Goal: Transaction & Acquisition: Obtain resource

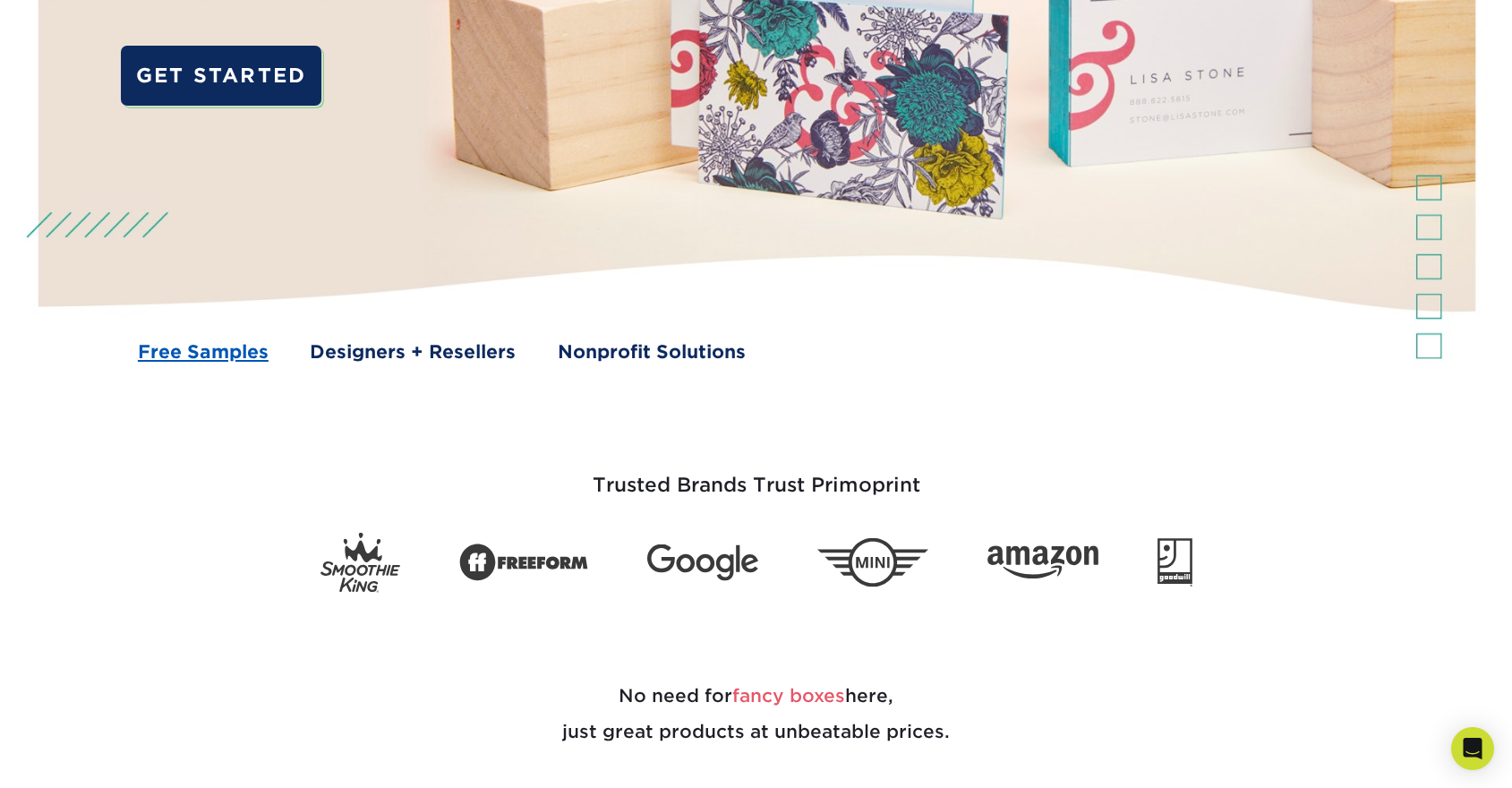
click at [237, 351] on link "Free Samples" at bounding box center [203, 351] width 130 height 27
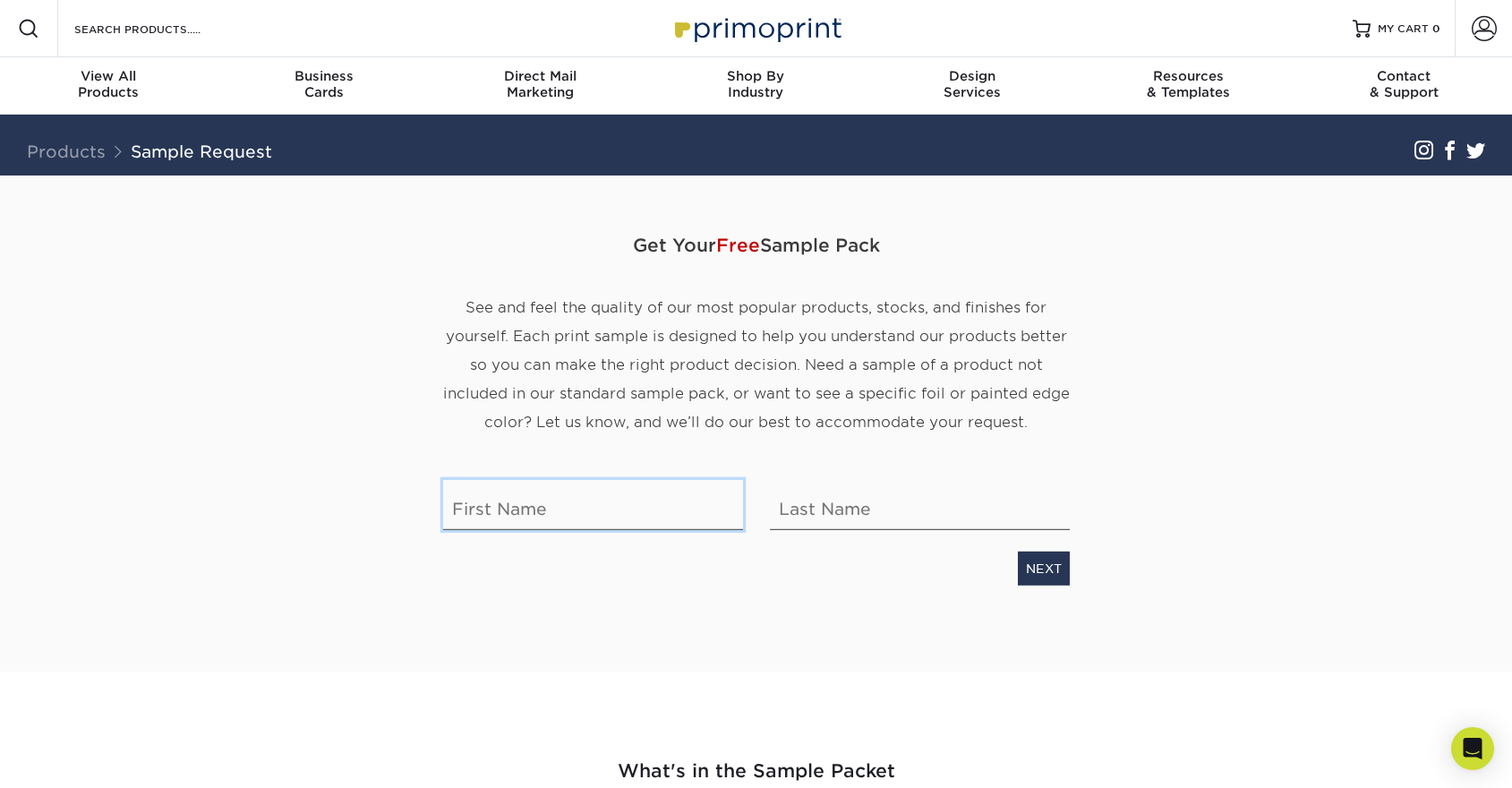
click at [646, 503] on input "text" at bounding box center [593, 505] width 300 height 50
type input "[PERSON_NAME]"
click at [1042, 565] on link "NEXT" at bounding box center [1044, 568] width 52 height 34
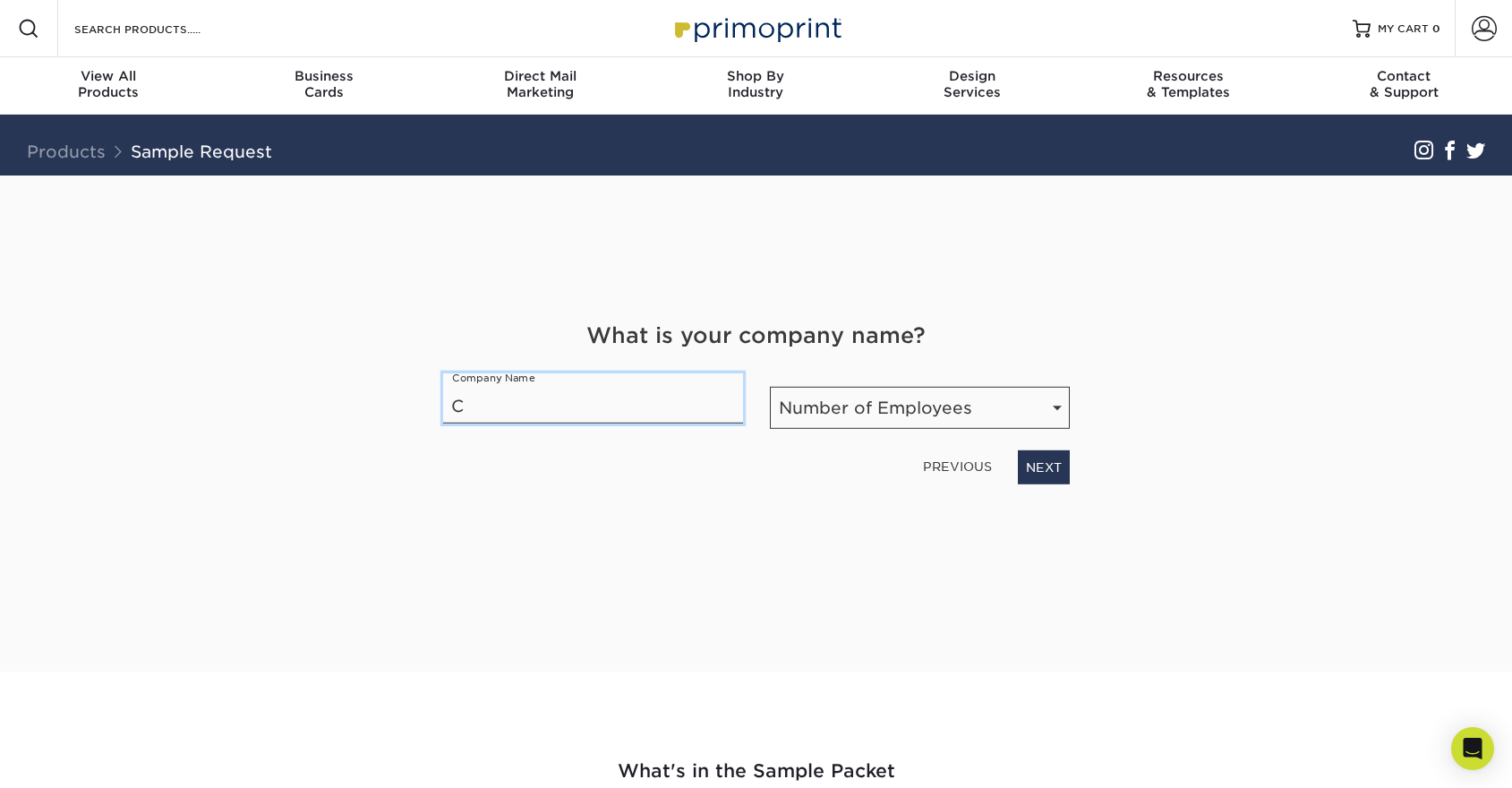
type input "CleanSpark"
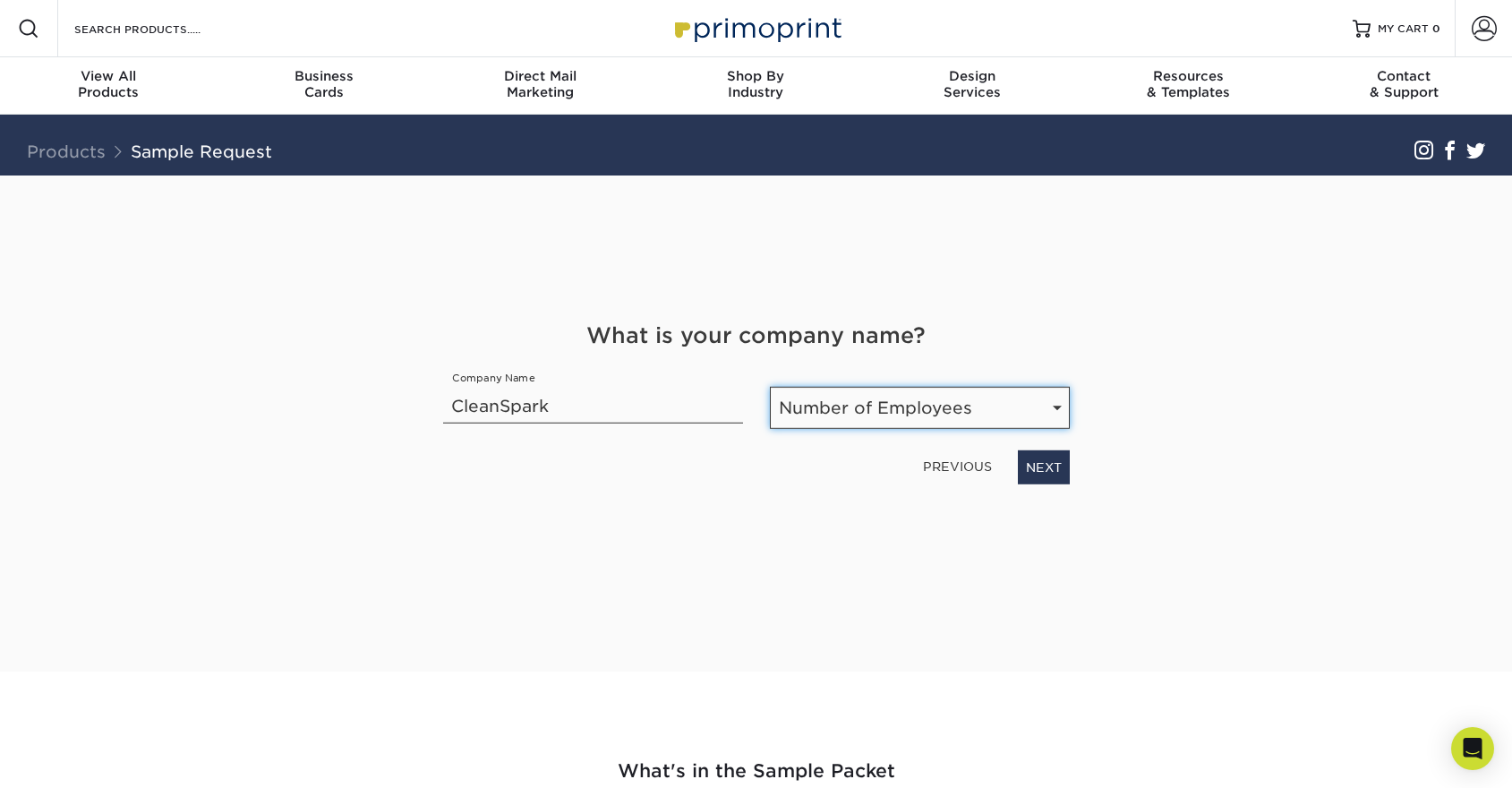
click at [982, 405] on select "Number of Employees Self-employed 1-10 employees 11-50 employees 51-200 employe…" at bounding box center [920, 407] width 300 height 42
select select "51-200"
click at [770, 387] on select "Number of Employees Self-employed 1-10 employees 11-50 employees 51-200 employe…" at bounding box center [920, 407] width 300 height 42
click at [1040, 467] on link "NEXT" at bounding box center [1044, 467] width 52 height 34
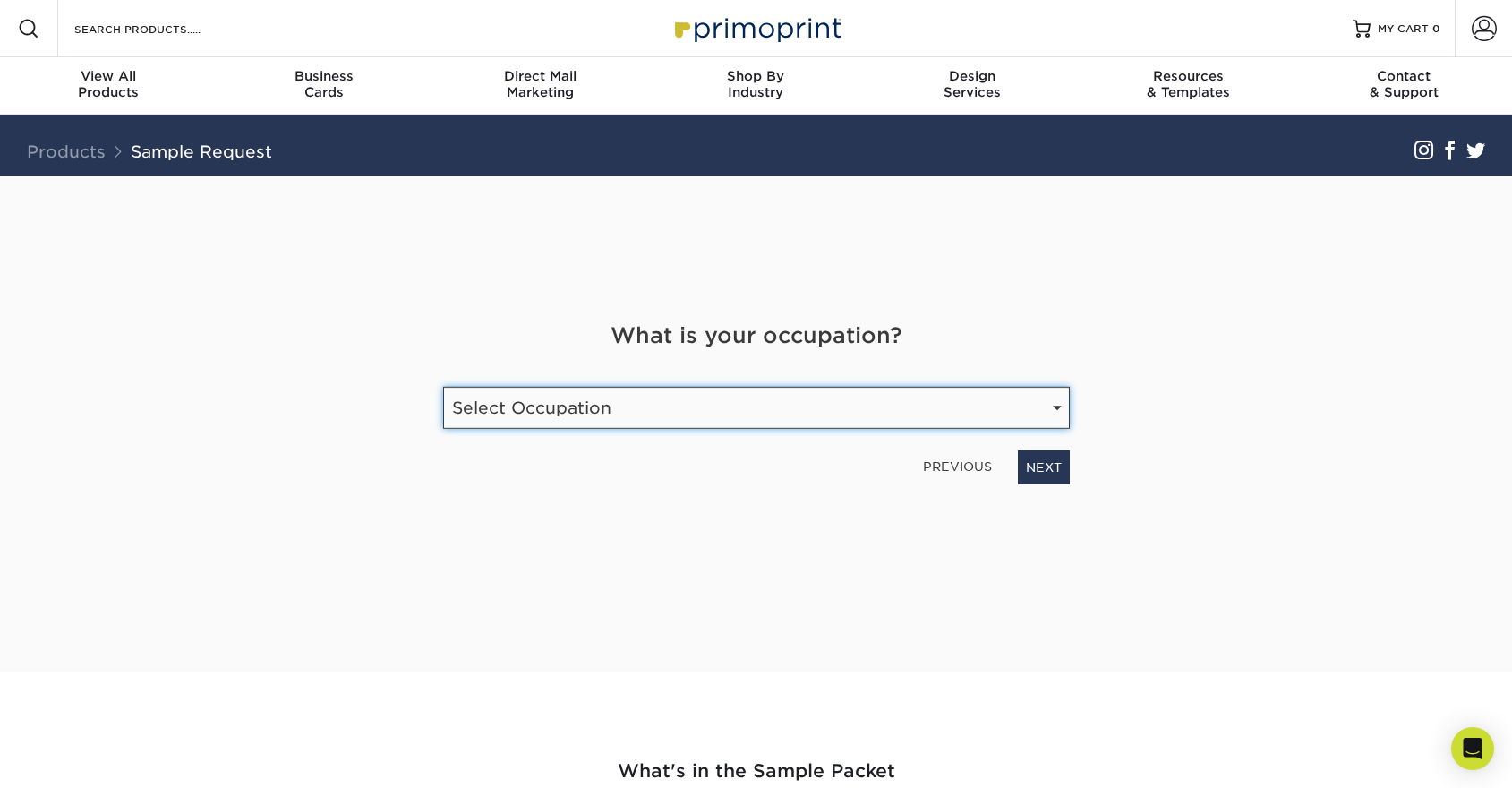
click at [949, 414] on select "Select Occupation Agency Automotive Blogger Cleaning Services Construction Educ…" at bounding box center [756, 407] width 626 height 42
click at [443, 387] on select "Select Occupation Agency Automotive Blogger Cleaning Services Construction Educ…" at bounding box center [756, 407] width 626 height 42
click at [1050, 415] on select "Select Occupation Agency Automotive Blogger Cleaning Services Construction Educ…" at bounding box center [756, 407] width 626 height 42
select select "Marketing"
click at [443, 387] on select "Select Occupation Agency Automotive Blogger Cleaning Services Construction Educ…" at bounding box center [756, 407] width 626 height 42
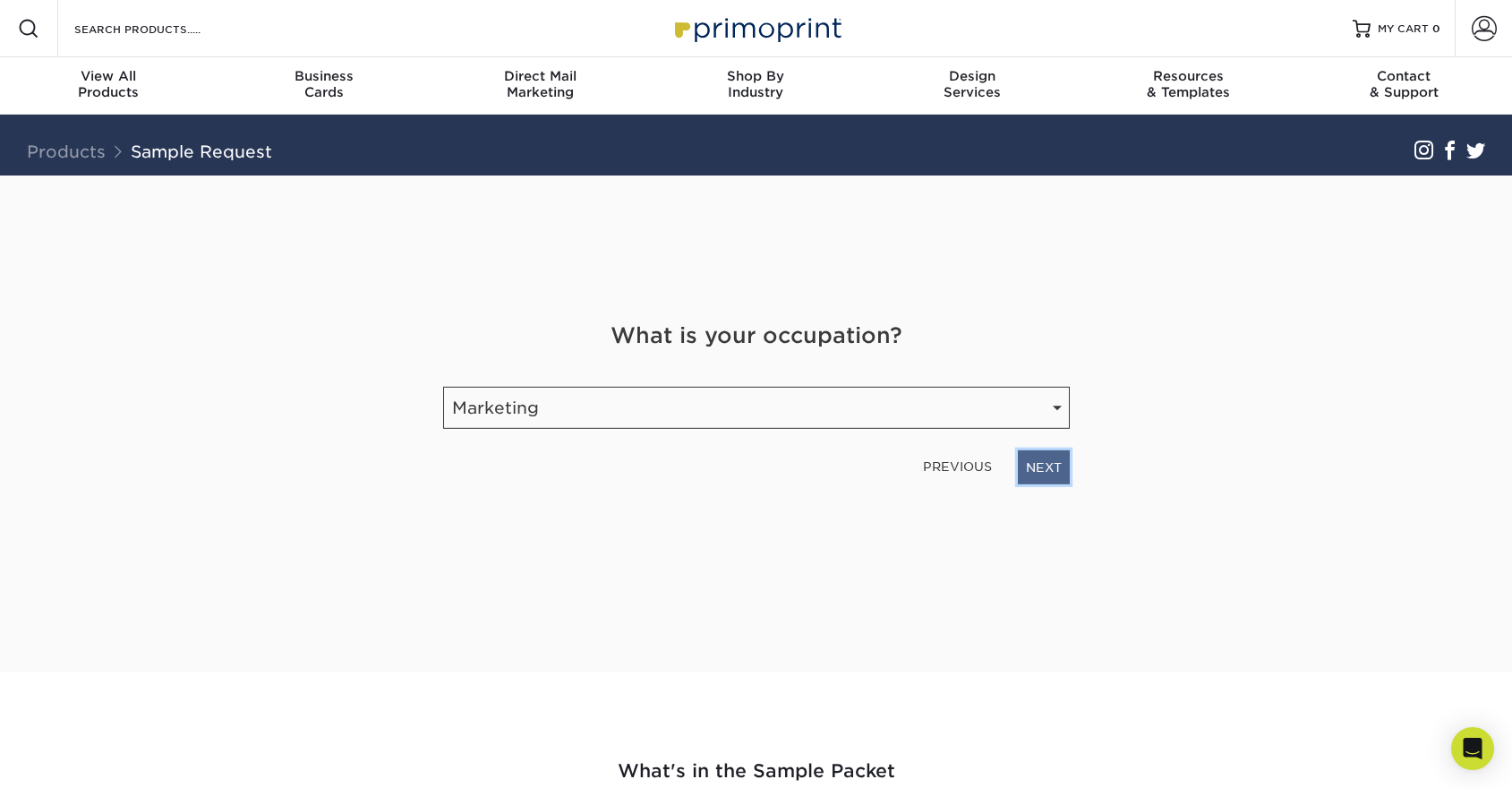
click at [1050, 462] on link "NEXT" at bounding box center [1044, 467] width 52 height 34
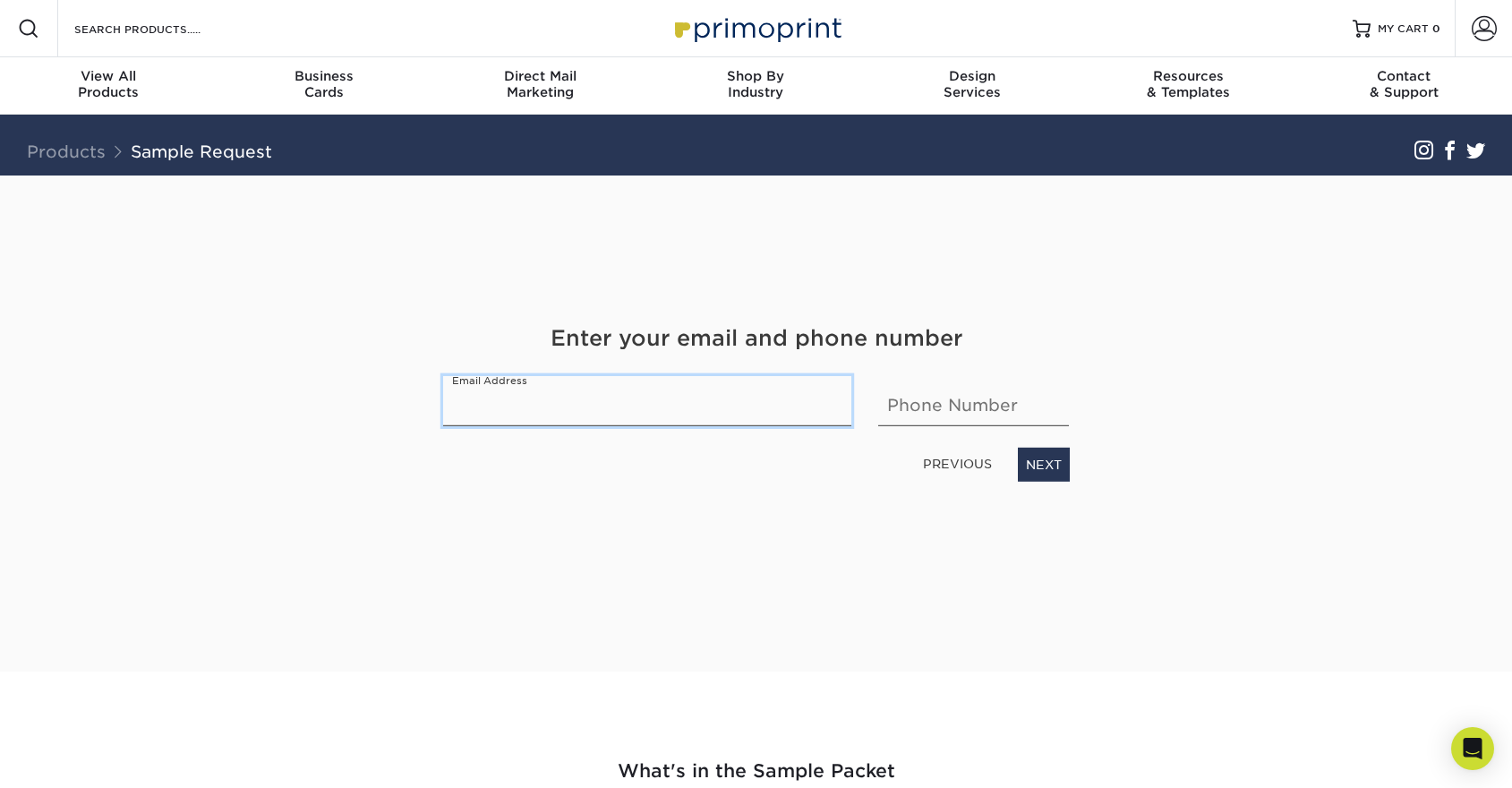
click at [647, 412] on input "email" at bounding box center [648, 400] width 409 height 50
type input "dcerna@cleanspark.com"
type input "7023409382"
click at [1066, 462] on link "NEXT" at bounding box center [1044, 464] width 52 height 34
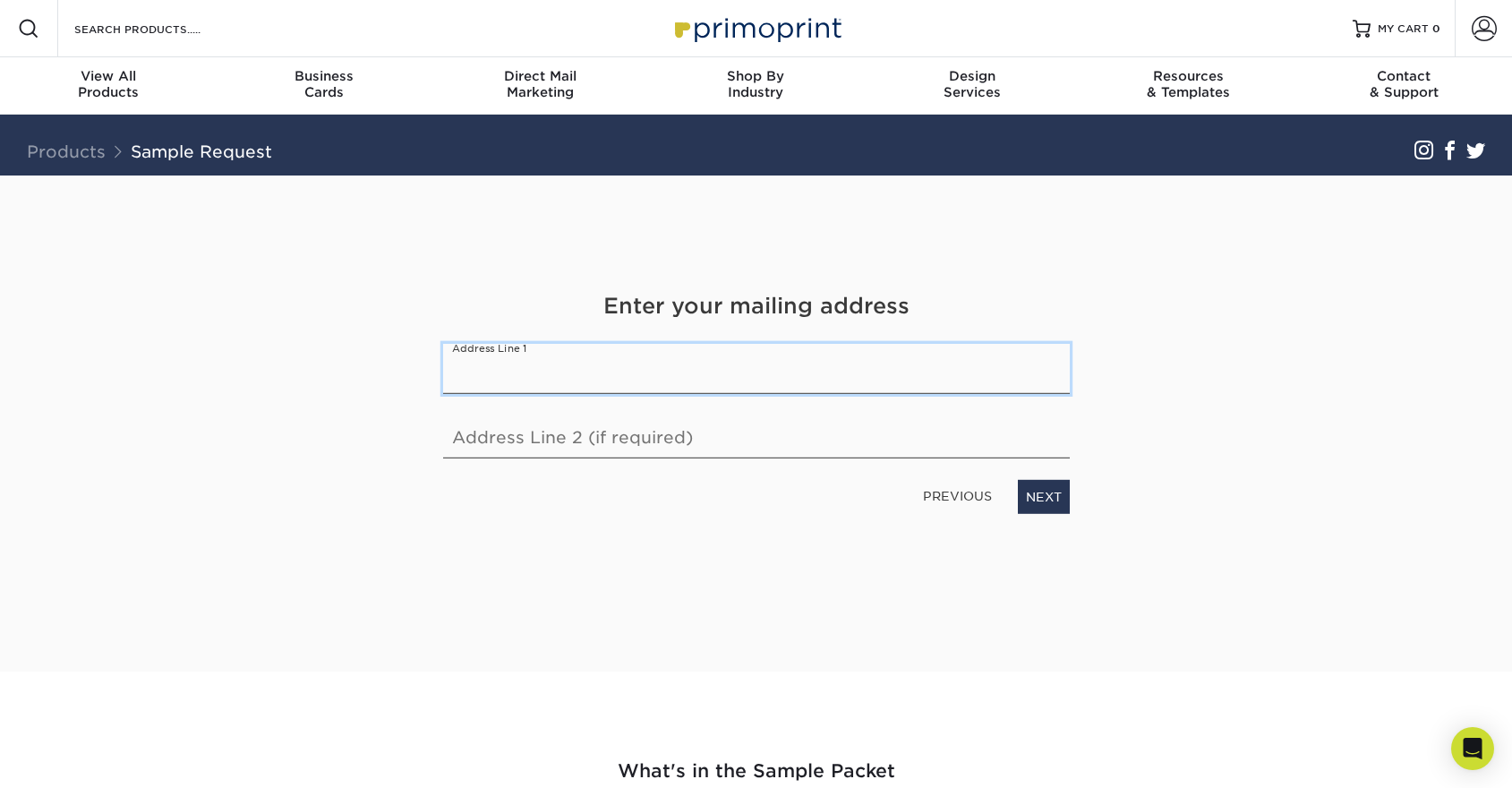
click at [922, 386] on input "text" at bounding box center [756, 369] width 626 height 50
type input "10424 S Eastern Ave Ste 200"
click at [1062, 504] on link "NEXT" at bounding box center [1044, 497] width 52 height 34
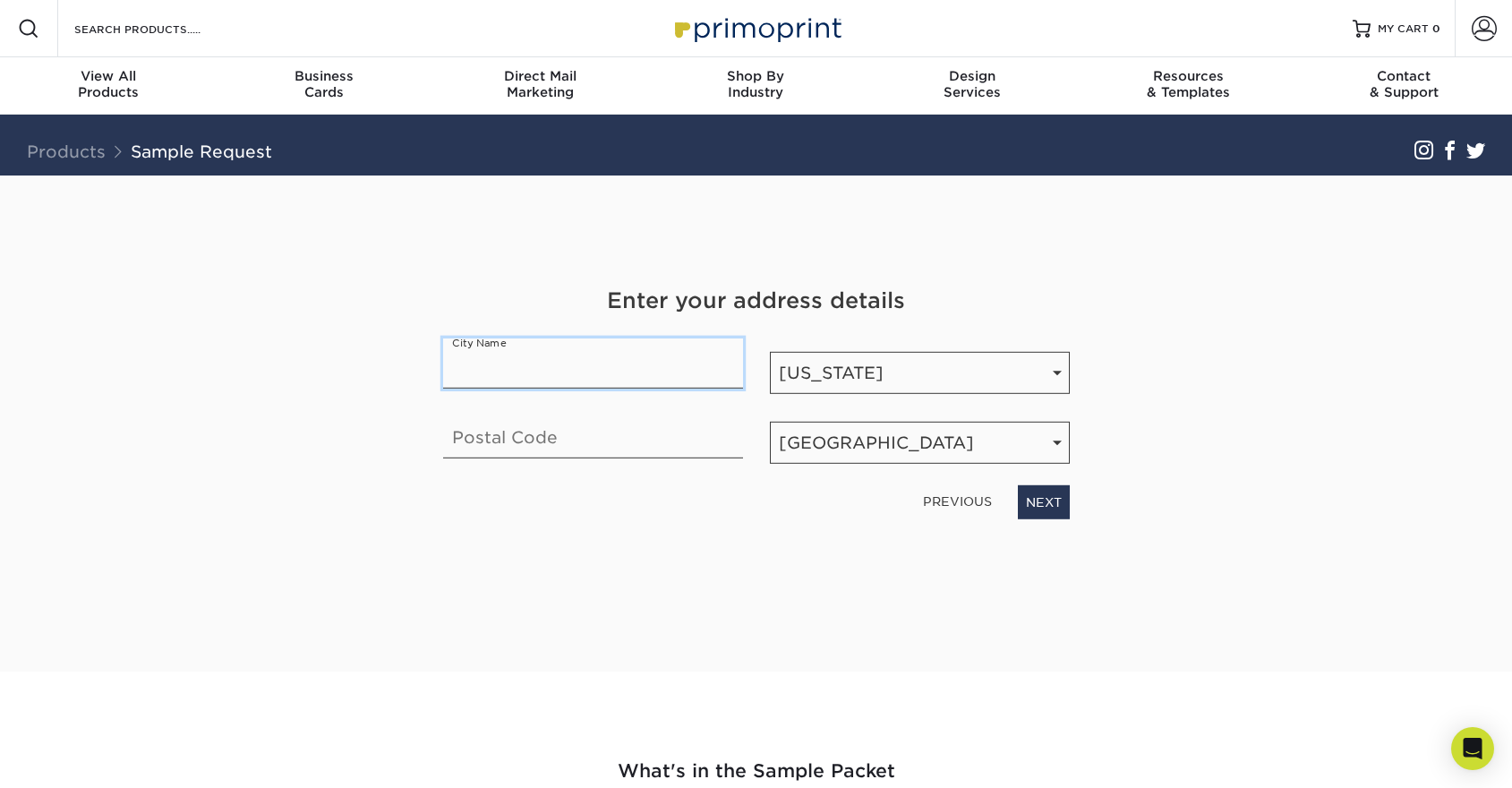
click at [668, 359] on input "text" at bounding box center [593, 363] width 300 height 50
type input "Henderson"
type input "89052-4293"
click at [1052, 511] on link "NEXT" at bounding box center [1044, 501] width 52 height 34
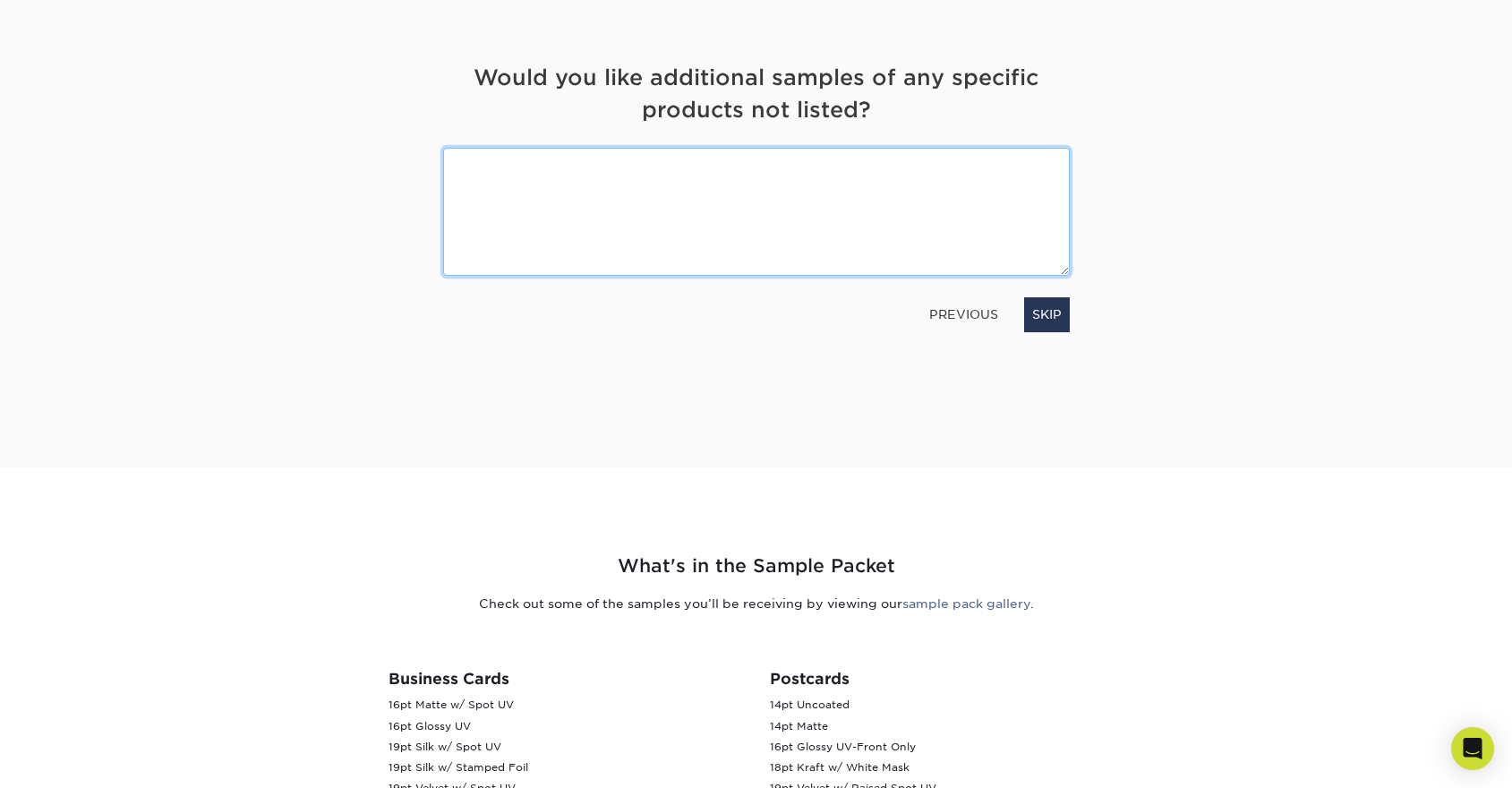
scroll to position [204, 0]
click at [686, 183] on textarea at bounding box center [756, 213] width 626 height 128
type textarea "Folders"
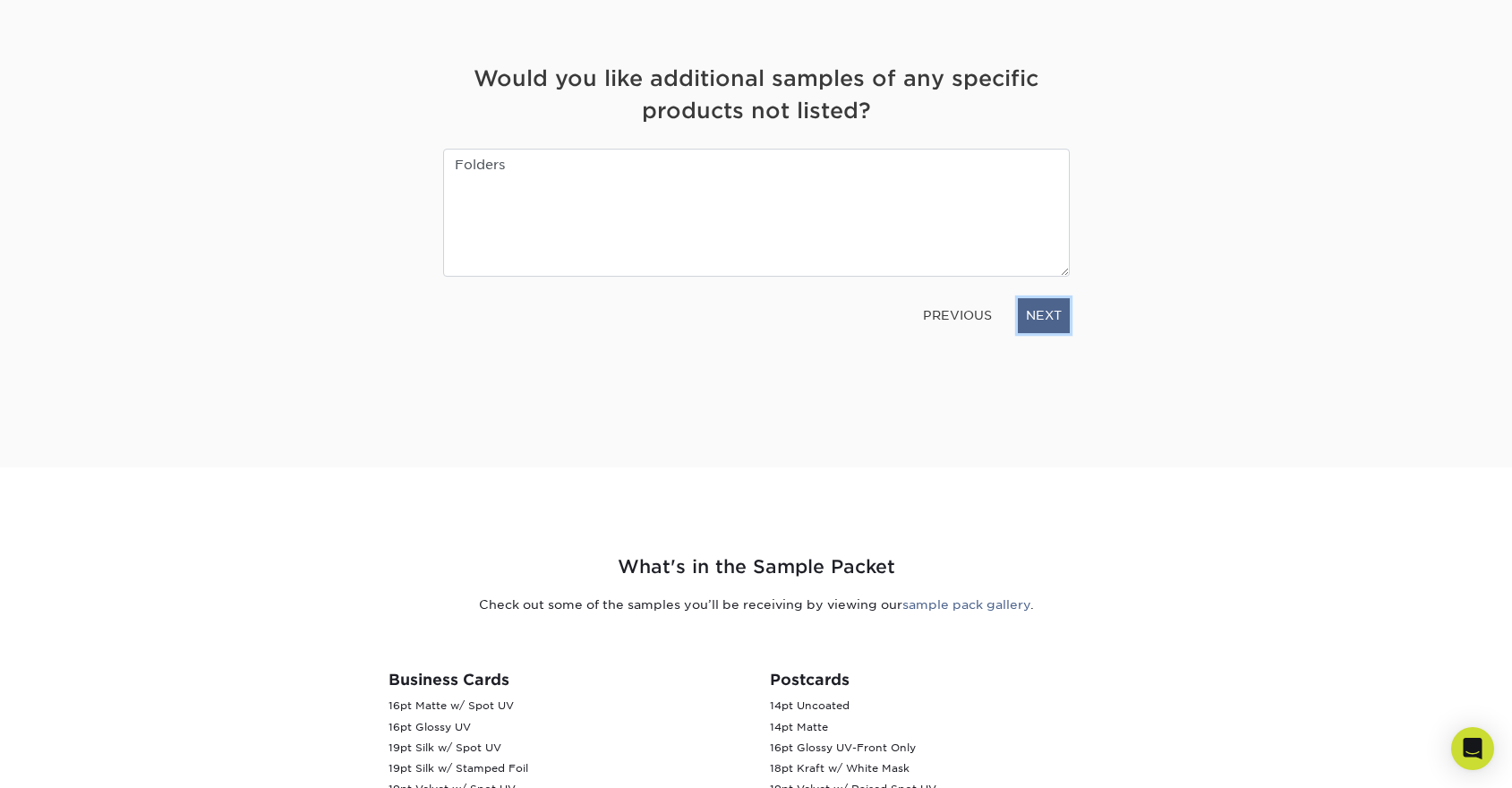
click at [1053, 318] on link "NEXT" at bounding box center [1044, 314] width 52 height 34
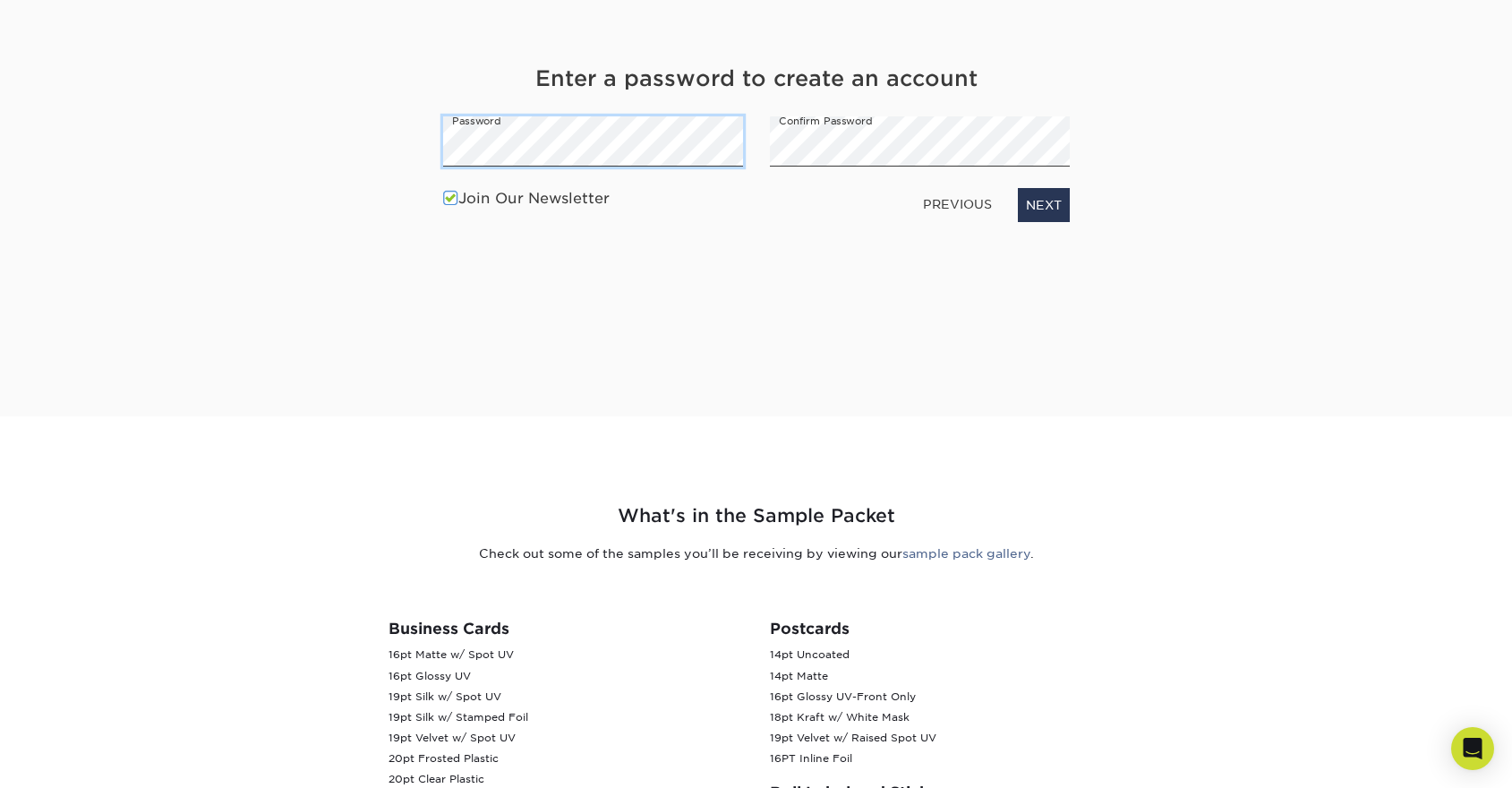
click at [214, 154] on section "Get Your Free Sample Pack See and feel the quality of our most popular products…" at bounding box center [756, 168] width 1512 height 496
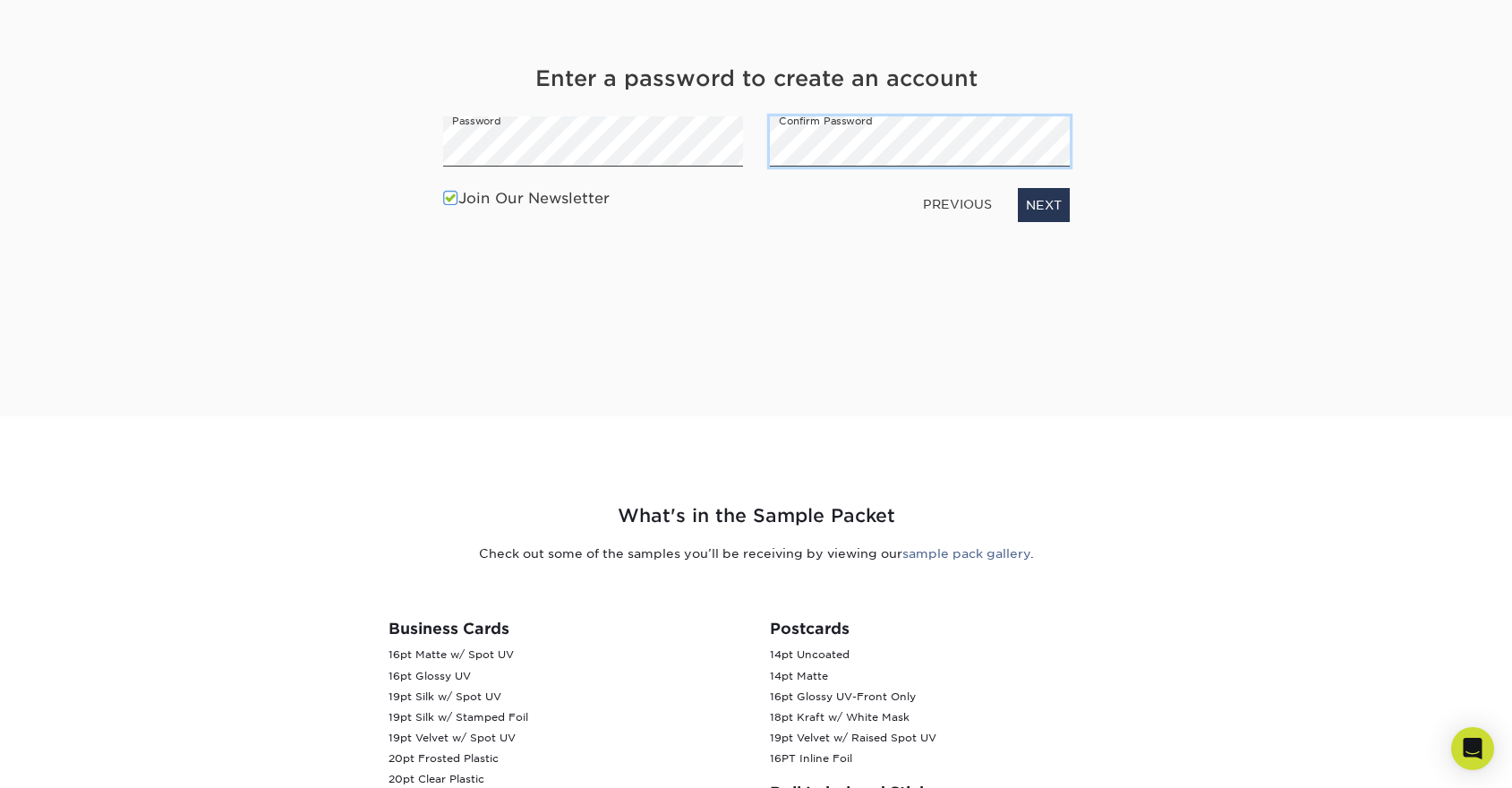
click at [540, 152] on div "Enter a password to create an account Password Confirm Password Join Our Newsle…" at bounding box center [756, 147] width 653 height 168
click at [1048, 207] on link "NEXT" at bounding box center [1044, 204] width 52 height 34
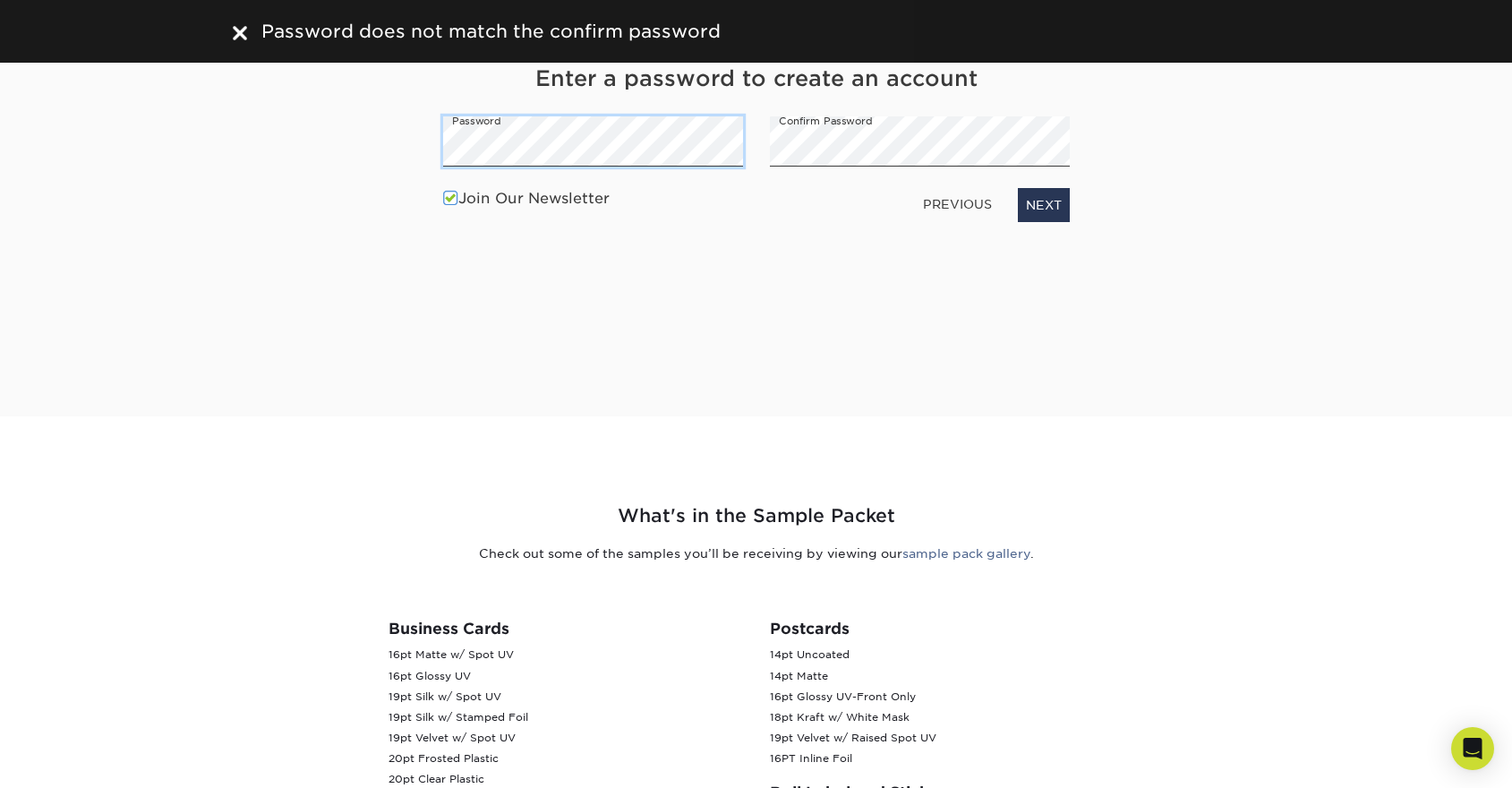
click at [229, 129] on div "Get Your Free Sample Pack See and feel the quality of our most popular products…" at bounding box center [756, 168] width 1074 height 496
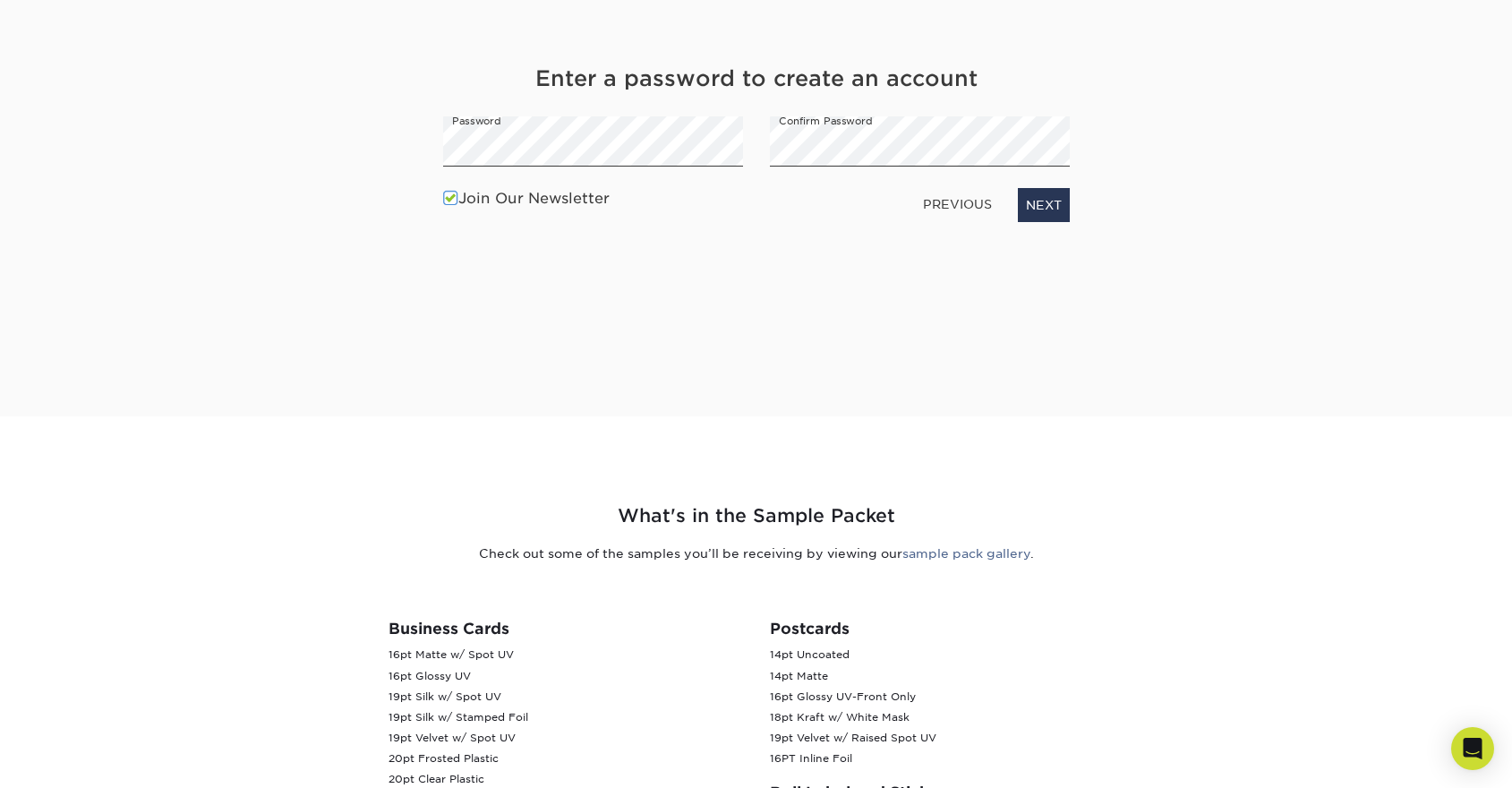
scroll to position [240, 0]
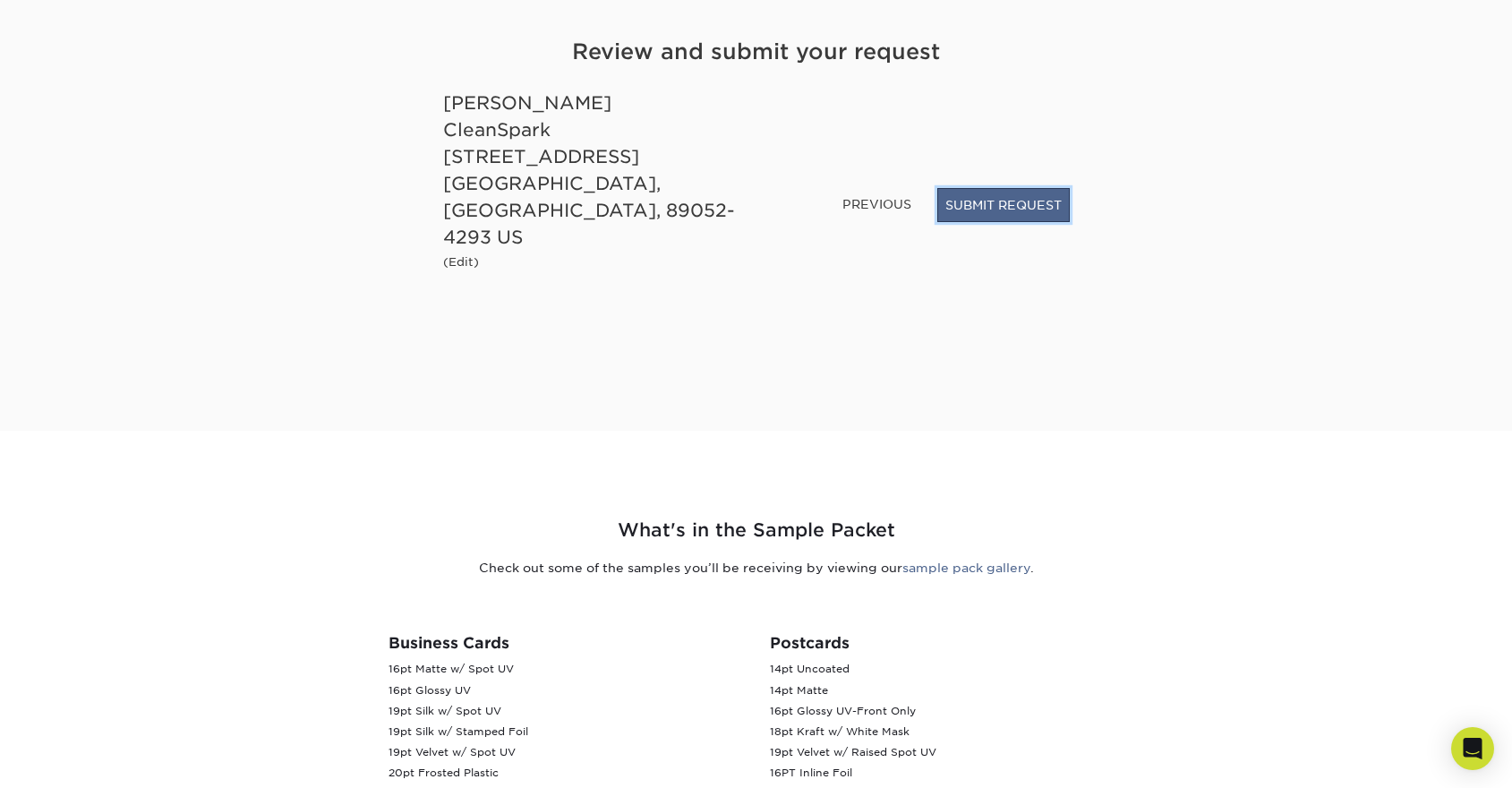
click at [1028, 222] on button "SUBMIT REQUEST" at bounding box center [1003, 204] width 132 height 34
